Goal: Task Accomplishment & Management: Manage account settings

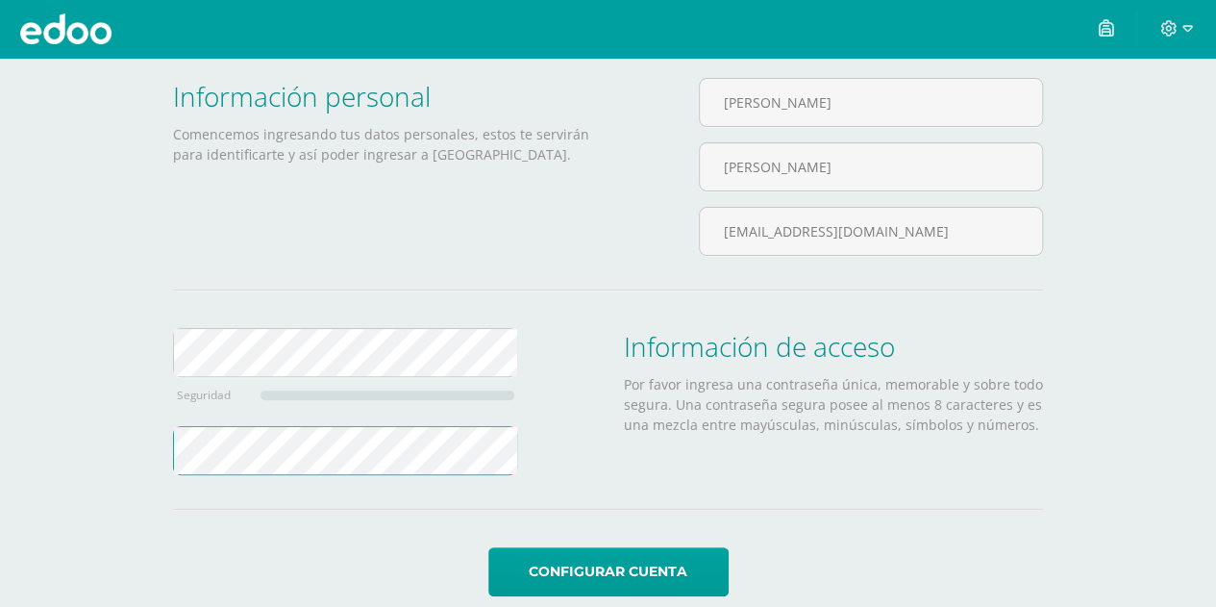
scroll to position [128, 0]
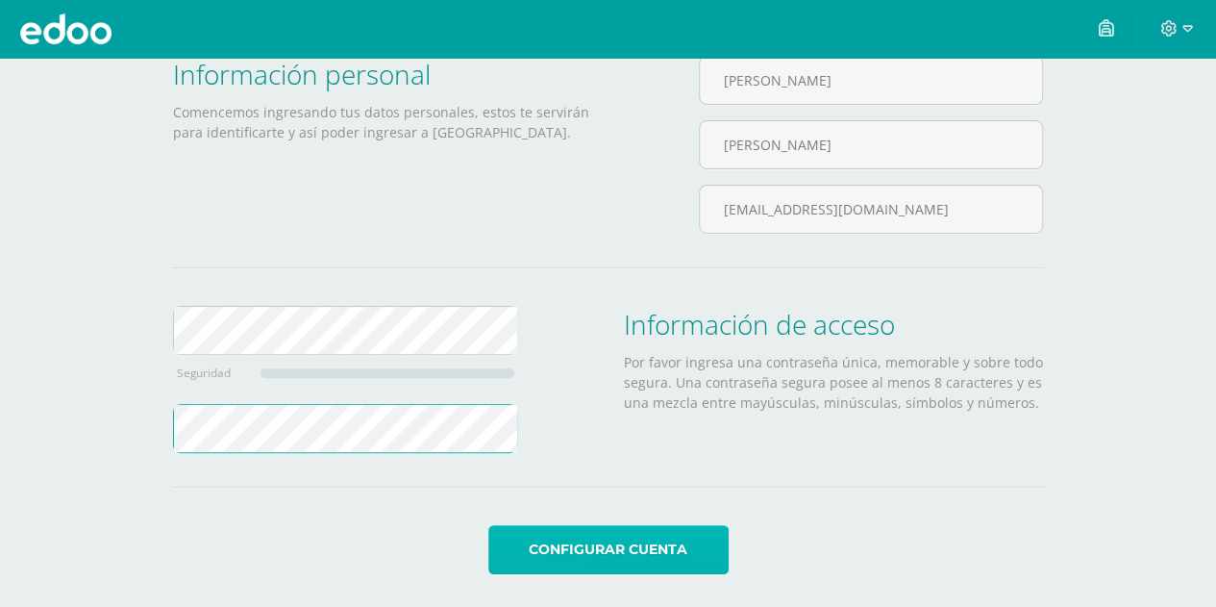
click at [677, 543] on button "Configurar cuenta" at bounding box center [608, 549] width 240 height 49
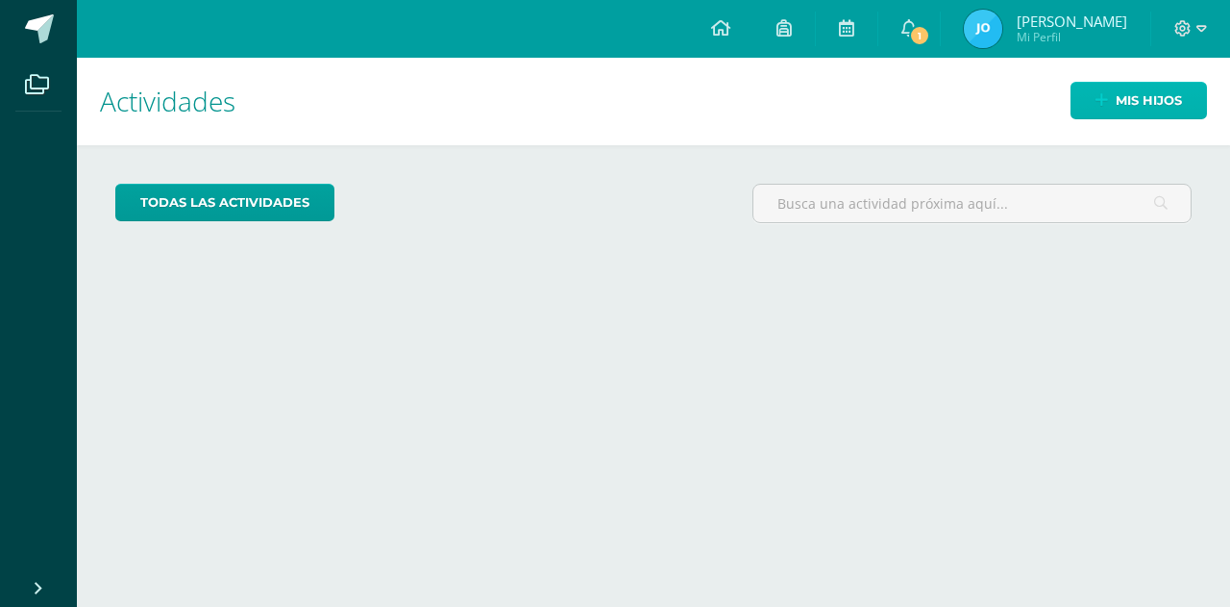
click at [1153, 85] on span "Mis hijos" at bounding box center [1149, 101] width 66 height 36
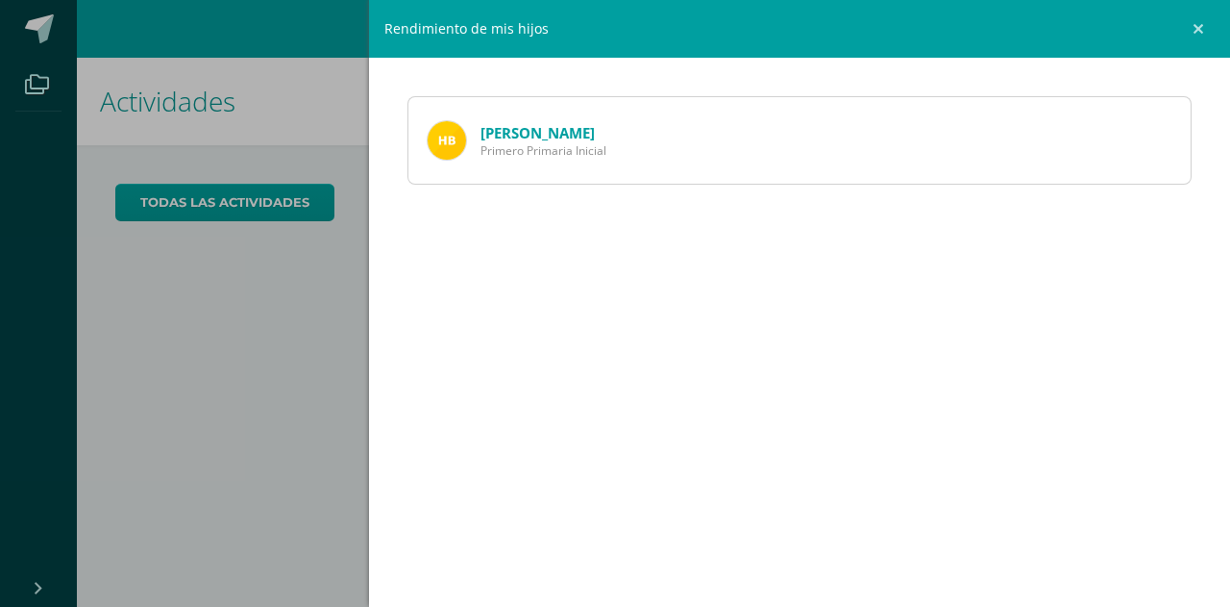
click at [684, 156] on div "Hugo Borrayo Primero Primaria Inicial" at bounding box center [800, 140] width 784 height 88
click at [524, 138] on link "[PERSON_NAME]" at bounding box center [538, 132] width 114 height 19
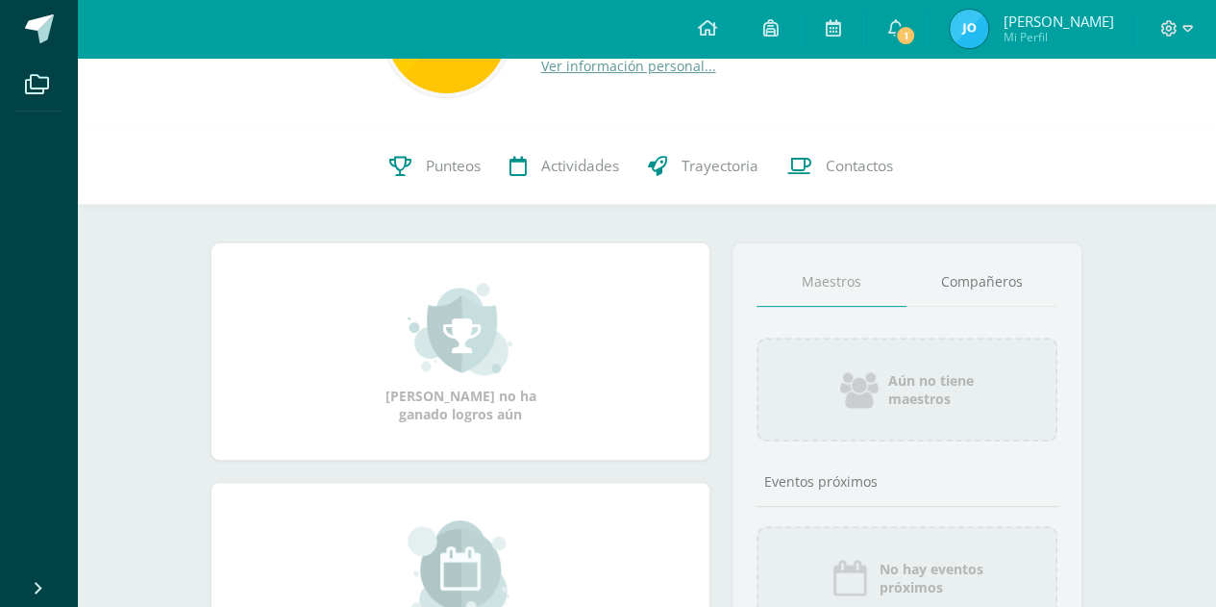
scroll to position [81, 0]
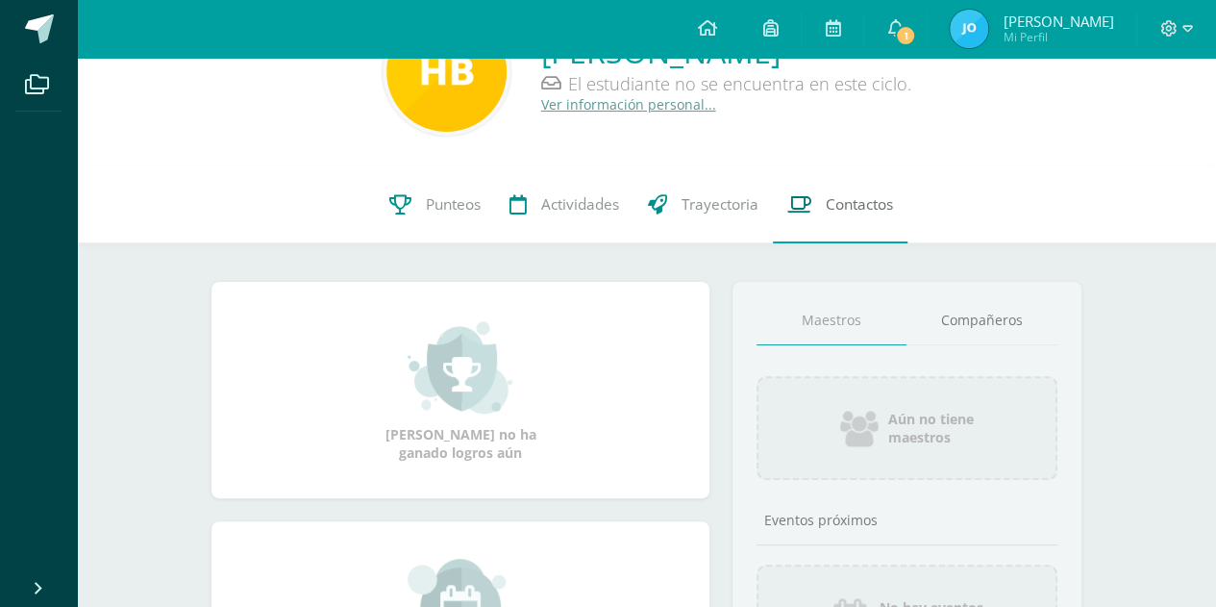
click at [841, 211] on span "Contactos" at bounding box center [859, 204] width 67 height 20
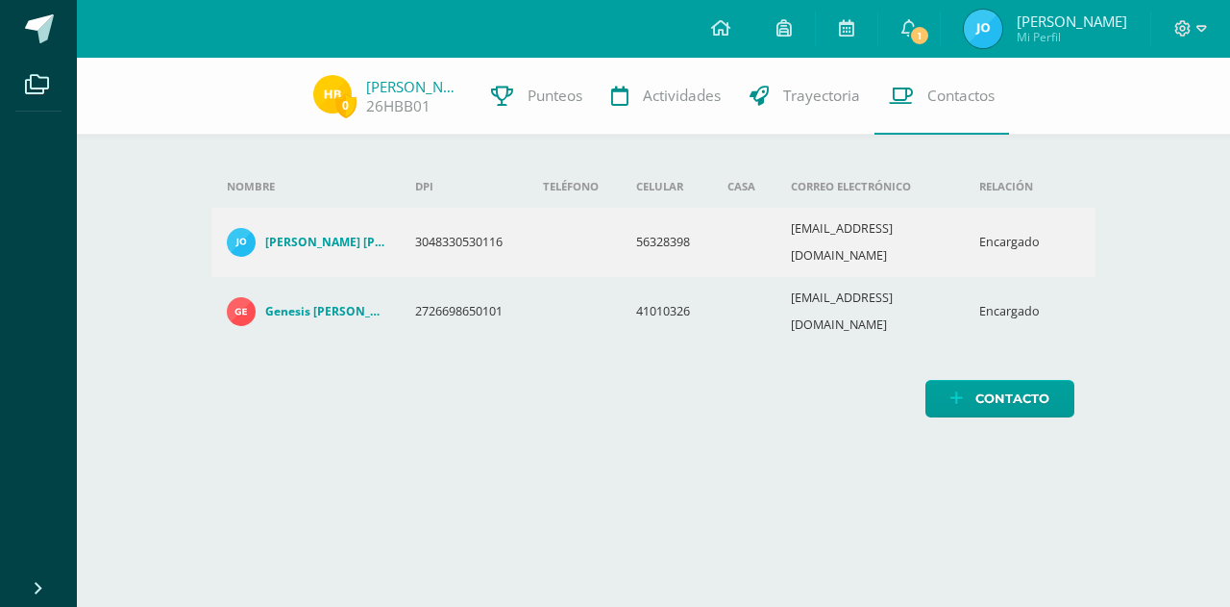
click at [724, 230] on td at bounding box center [743, 242] width 63 height 69
click at [340, 236] on h4 "José Boris Mauricio Borrayo Ruíz" at bounding box center [325, 242] width 120 height 15
click at [323, 304] on h4 "Genesis Victoria Barrios Oxlaj" at bounding box center [325, 311] width 120 height 15
click at [330, 237] on link "José Boris Mauricio Borrayo Ruíz" at bounding box center [306, 242] width 159 height 29
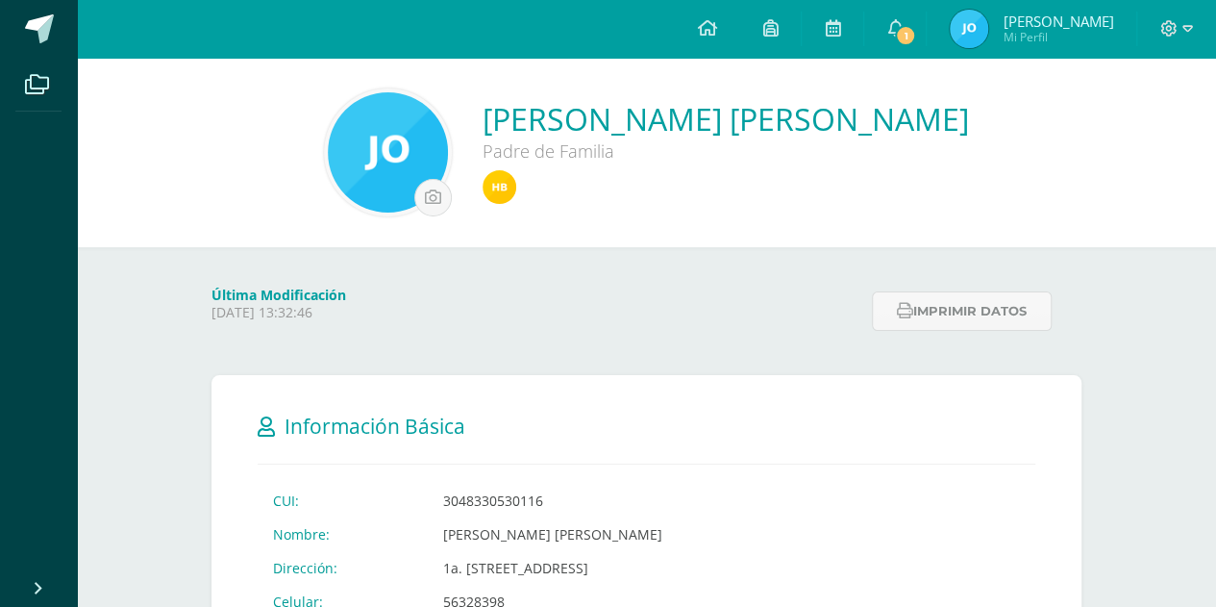
drag, startPoint x: 0, startPoint y: 0, endPoint x: 340, endPoint y: 236, distance: 414.4
click at [340, 236] on div "José Boris Mauricio Borrayo Ruíz Padre de Familia" at bounding box center [646, 152] width 1139 height 189
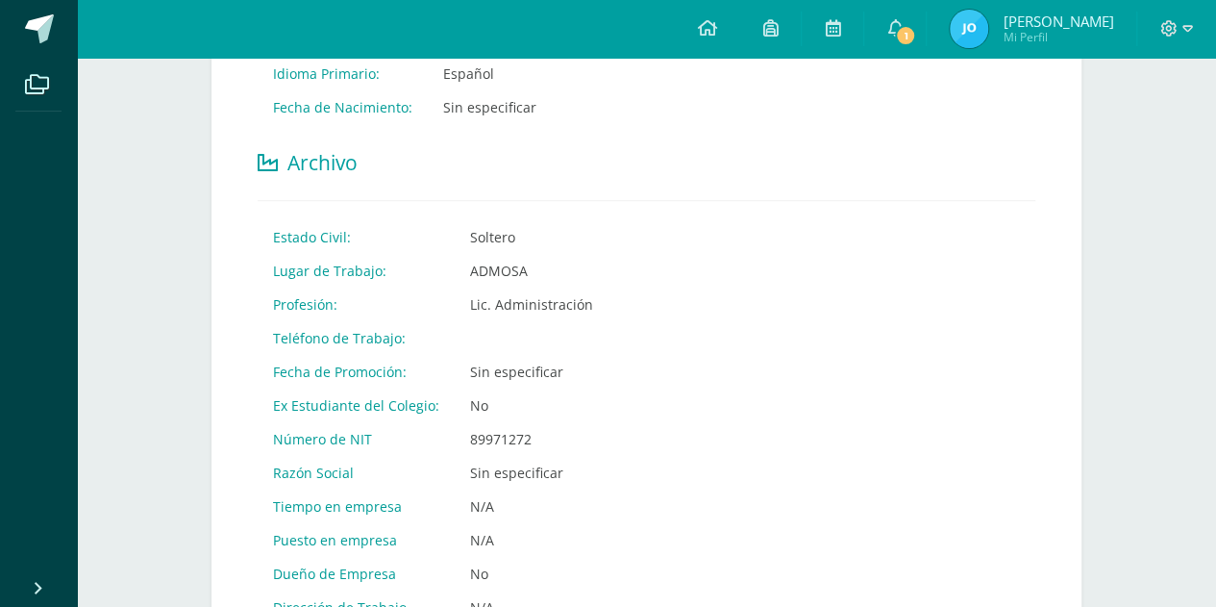
scroll to position [675, 0]
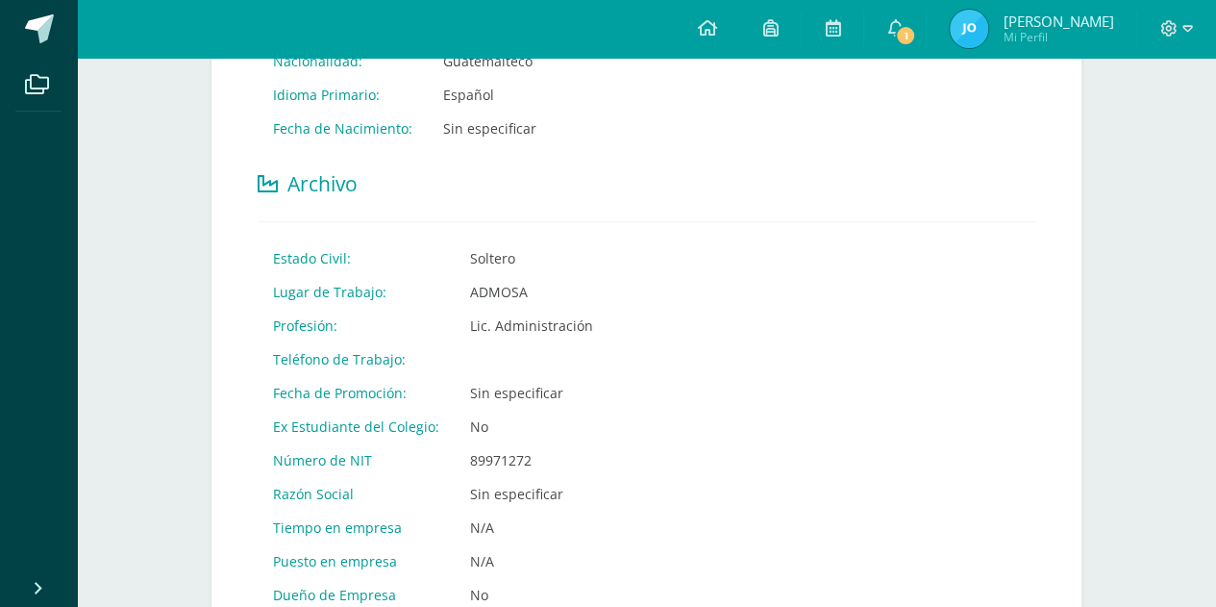
click at [355, 201] on div "CUI: 3048330530116 Nombre: José Boris Mauricio Borrayo Ruíz Dirección: 1a. Aven…" at bounding box center [647, 236] width 778 height 855
click at [347, 186] on span "Archivo" at bounding box center [322, 183] width 70 height 27
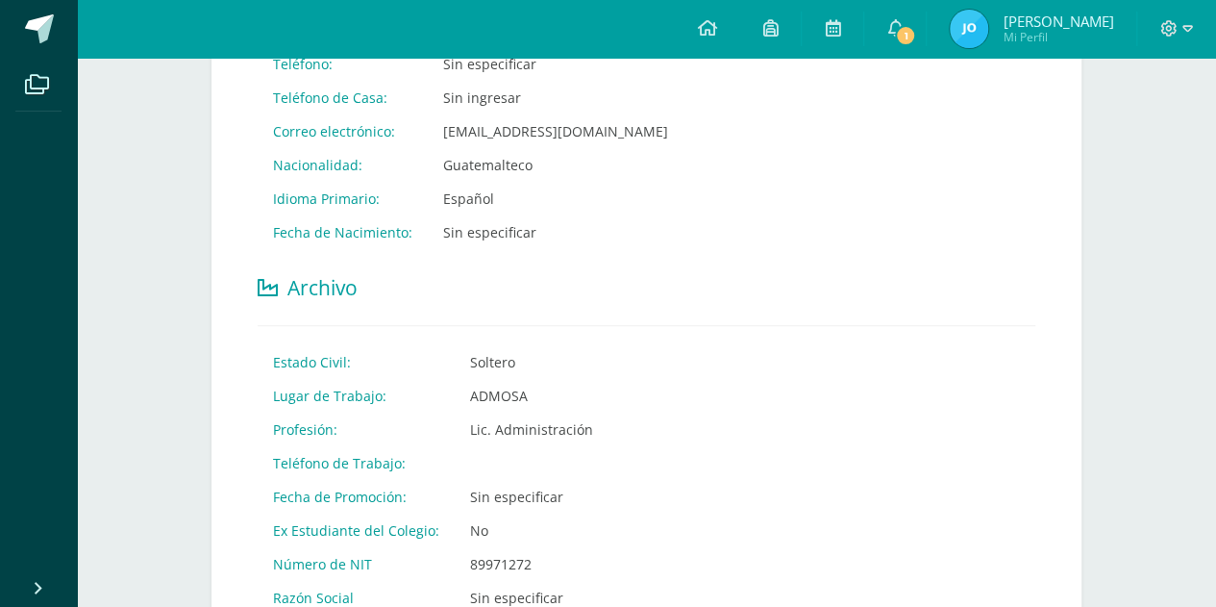
scroll to position [0, 0]
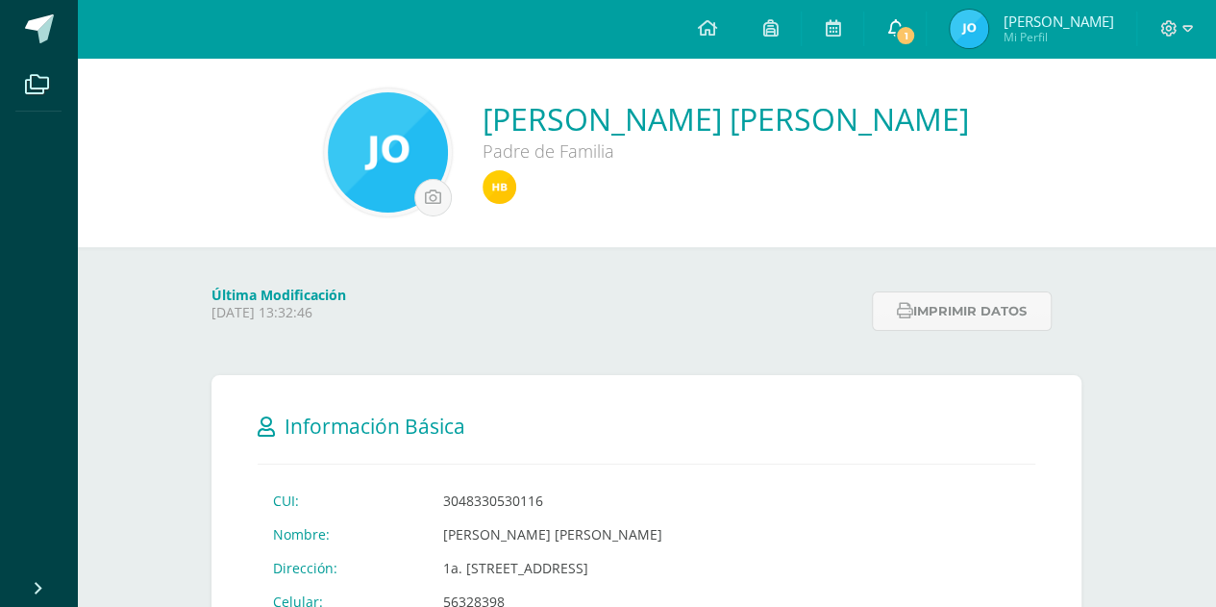
click at [903, 33] on span "1" at bounding box center [905, 35] width 21 height 21
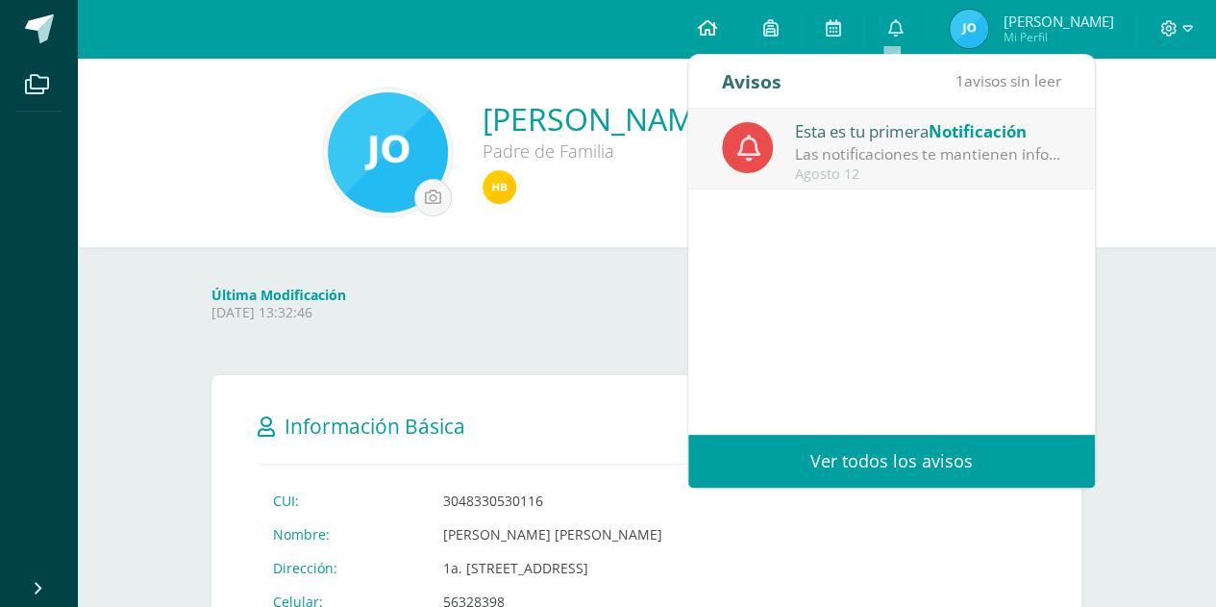
click at [729, 28] on link at bounding box center [706, 29] width 65 height 58
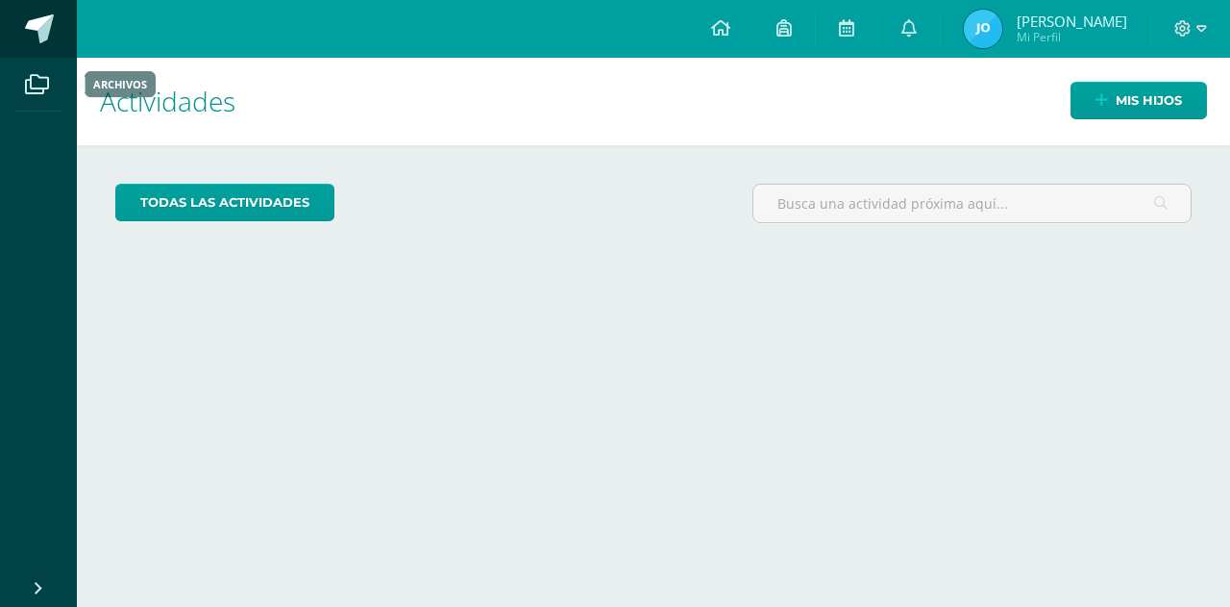
click at [43, 45] on link at bounding box center [38, 29] width 77 height 58
click at [767, 34] on link at bounding box center [785, 29] width 62 height 58
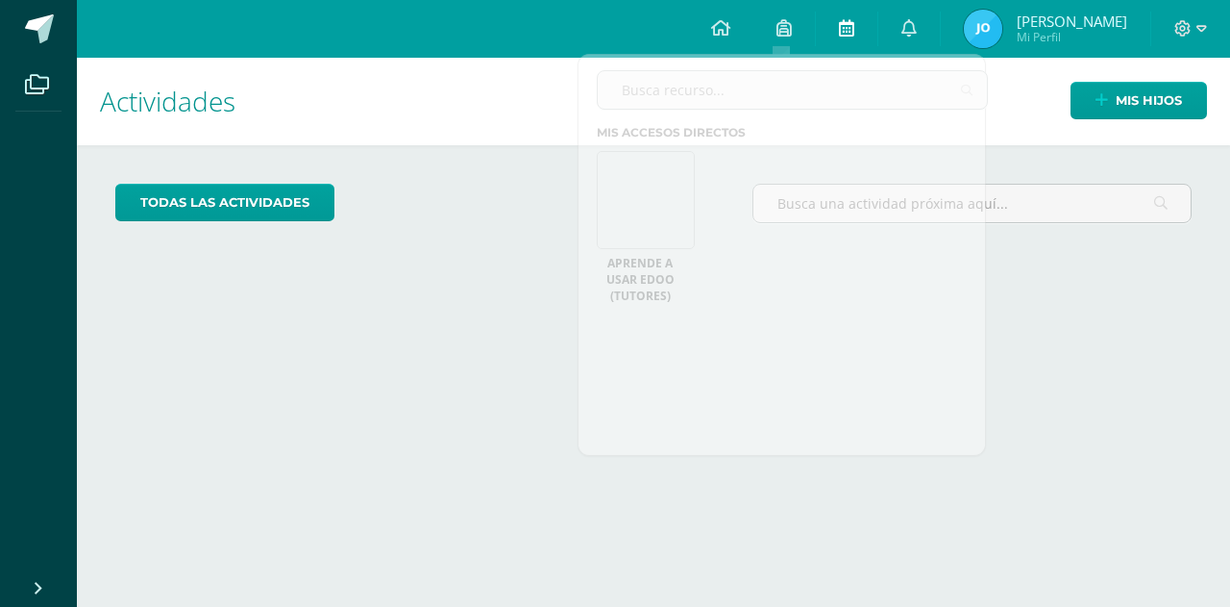
click at [836, 40] on link at bounding box center [847, 29] width 62 height 58
